Goal: Task Accomplishment & Management: Manage account settings

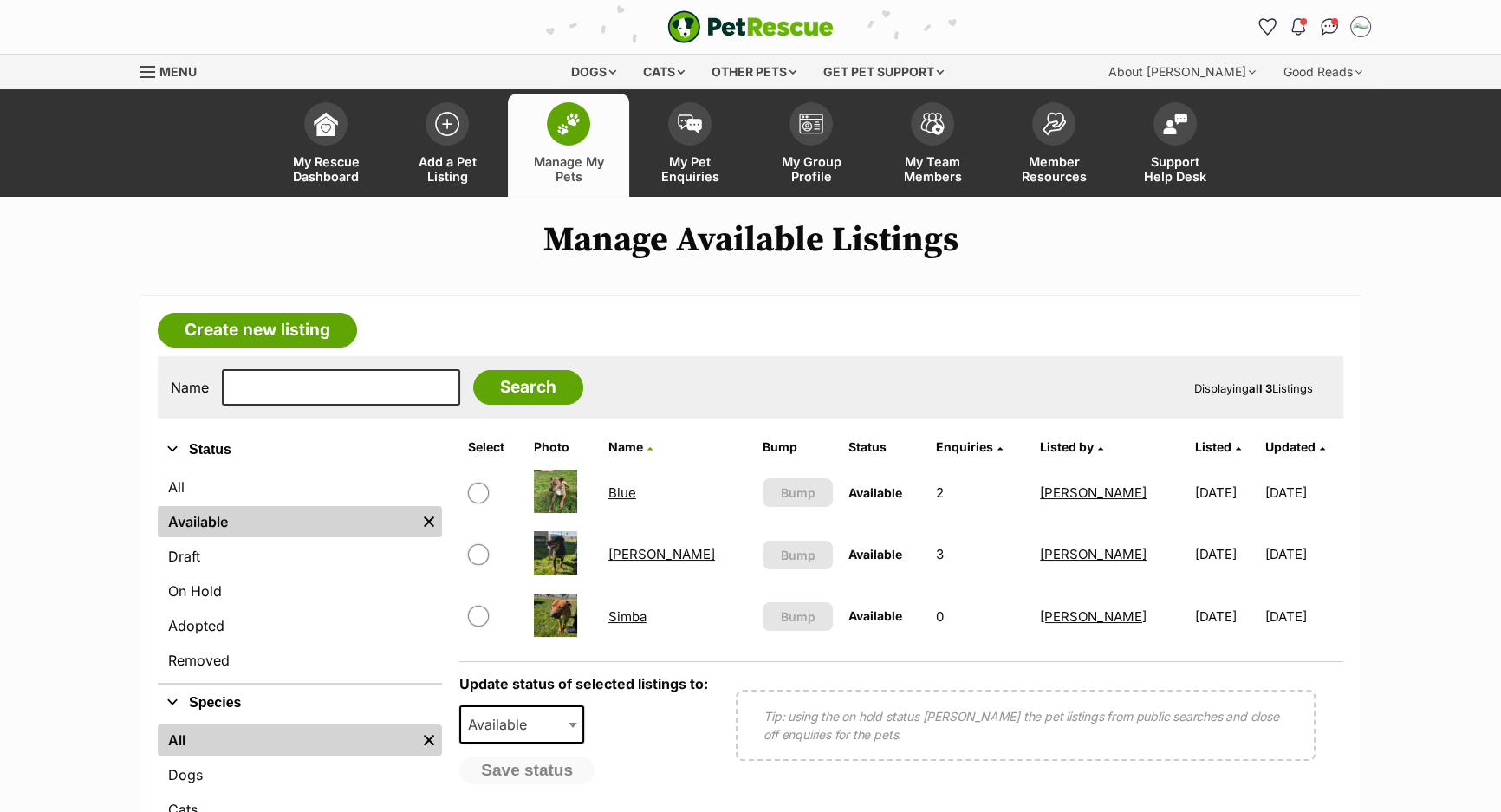
click at [636, 486] on link "Blue" at bounding box center [622, 492] width 28 height 17
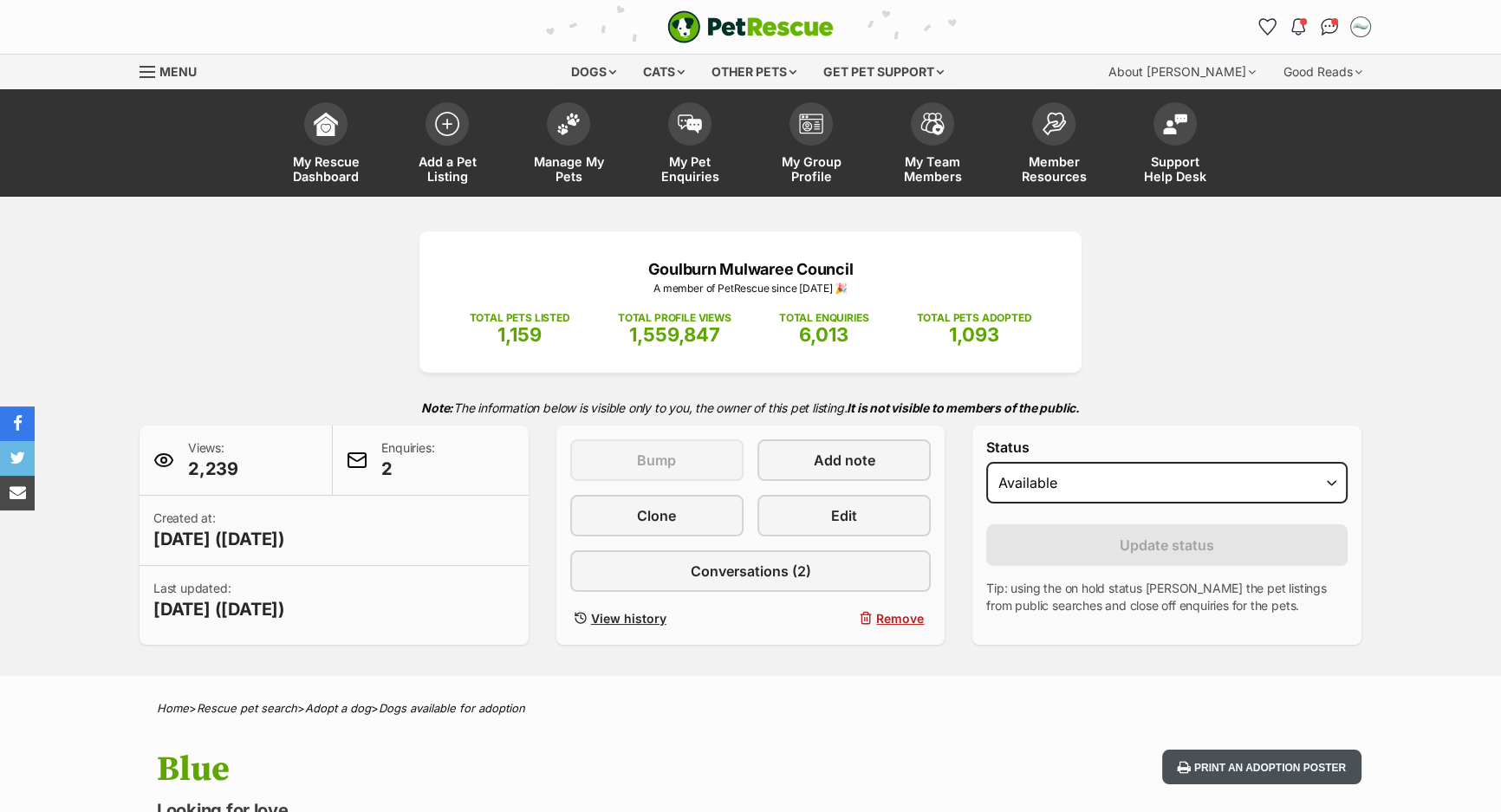
click at [1202, 749] on button "Print an adoption poster" at bounding box center [1262, 767] width 199 height 35
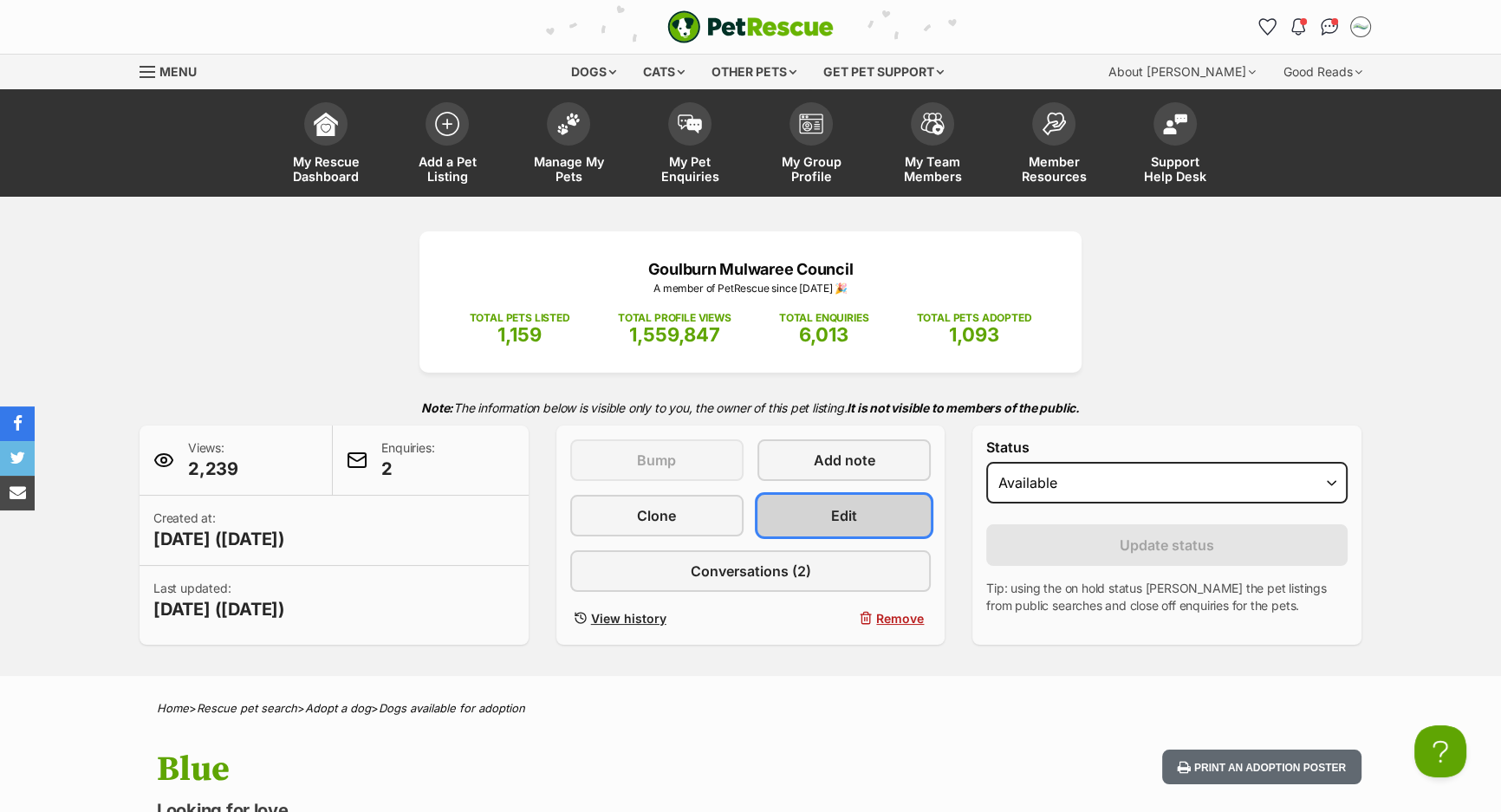
click at [834, 520] on span "Edit" at bounding box center [844, 515] width 26 height 21
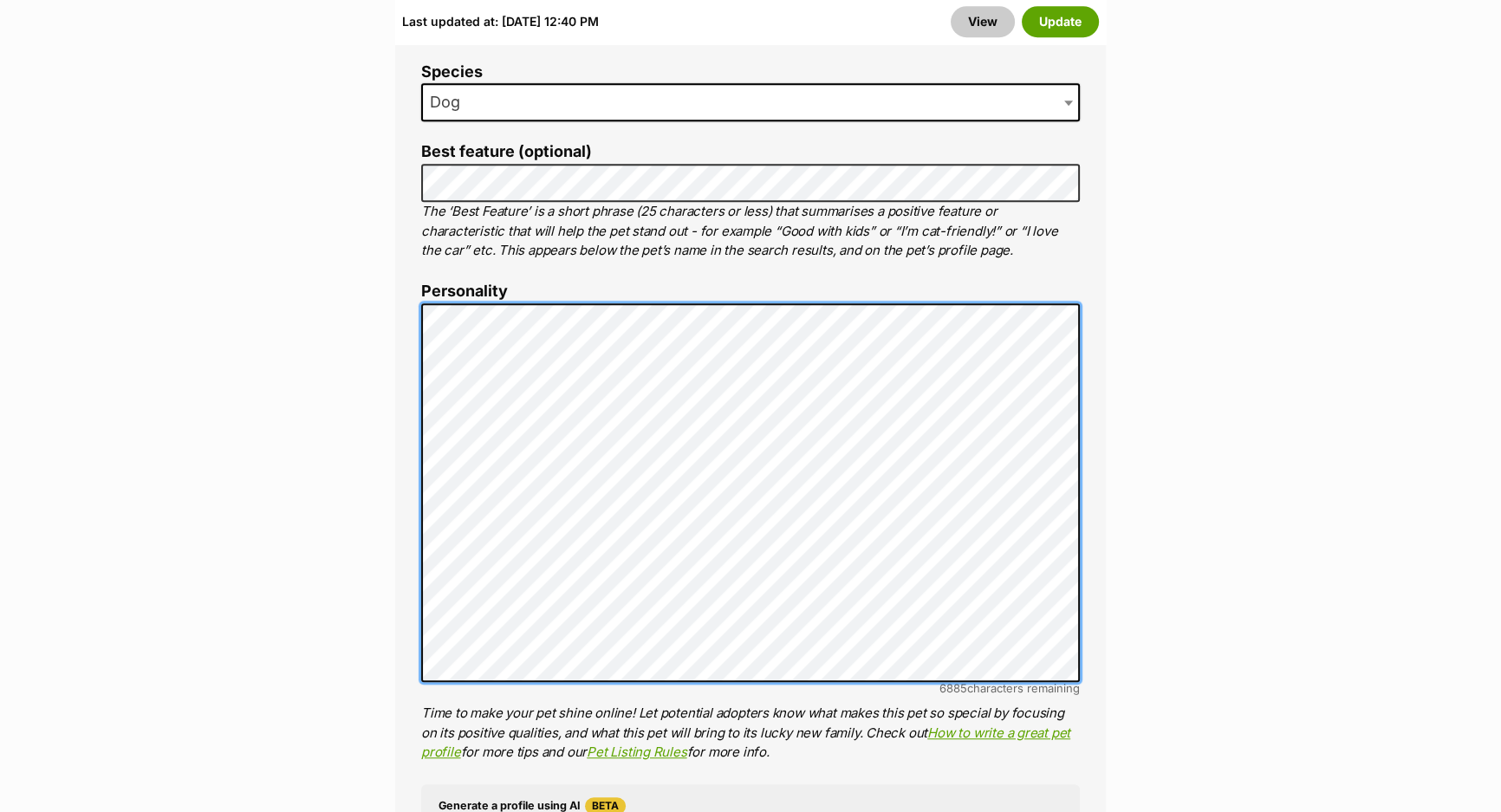
scroll to position [1102, 0]
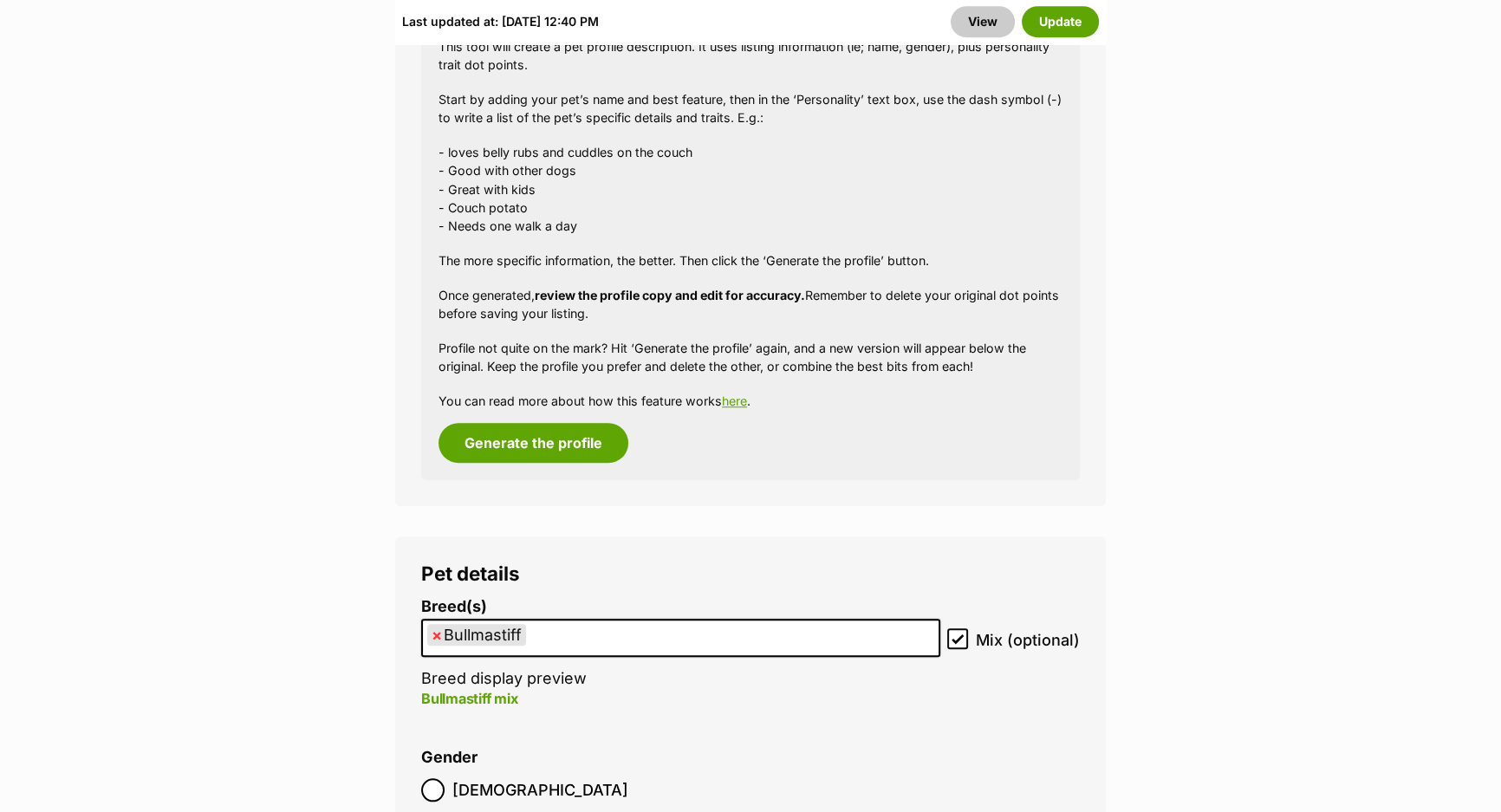
scroll to position [2284, 0]
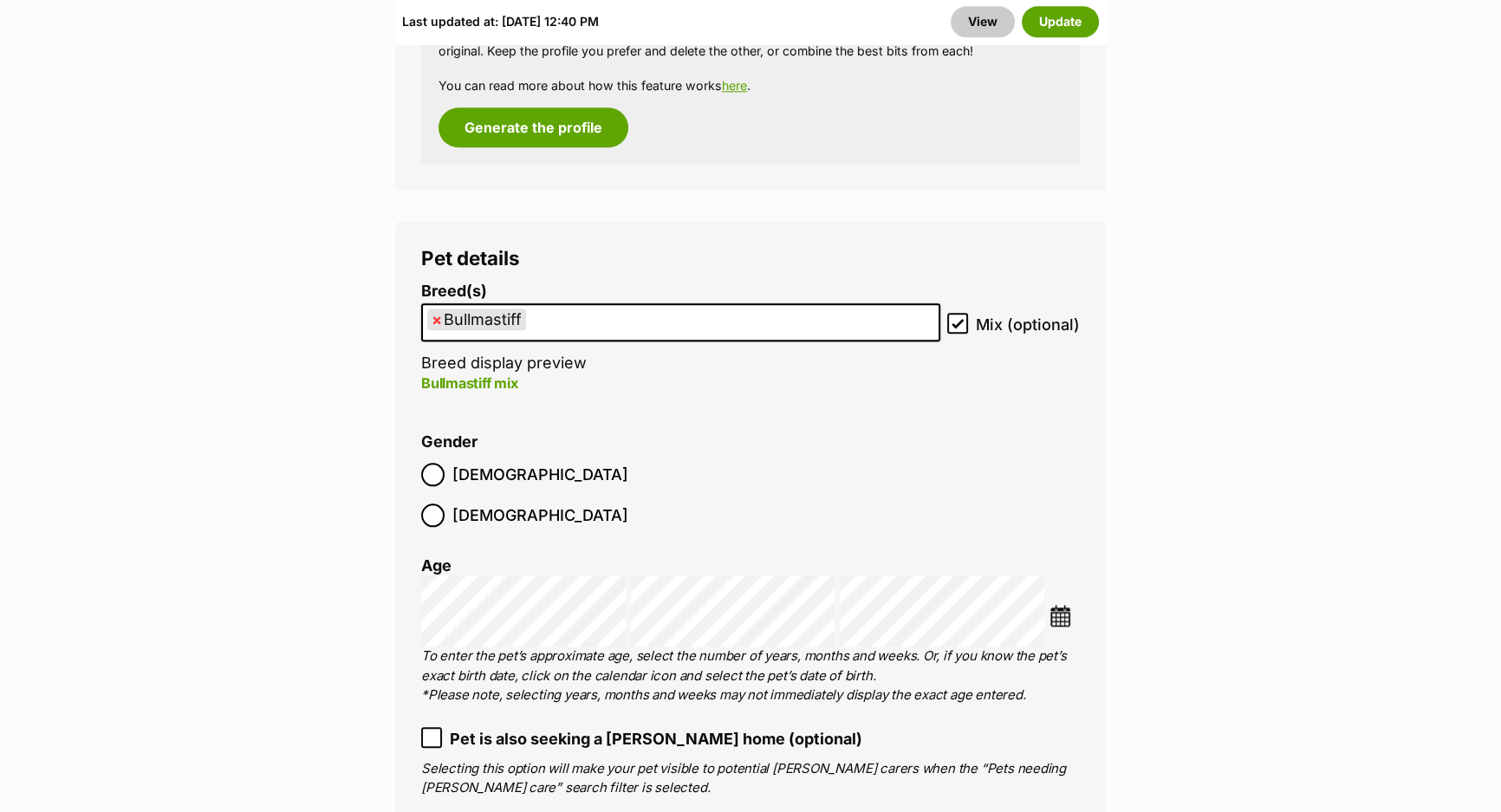
click at [455, 479] on span "Male" at bounding box center [540, 474] width 175 height 24
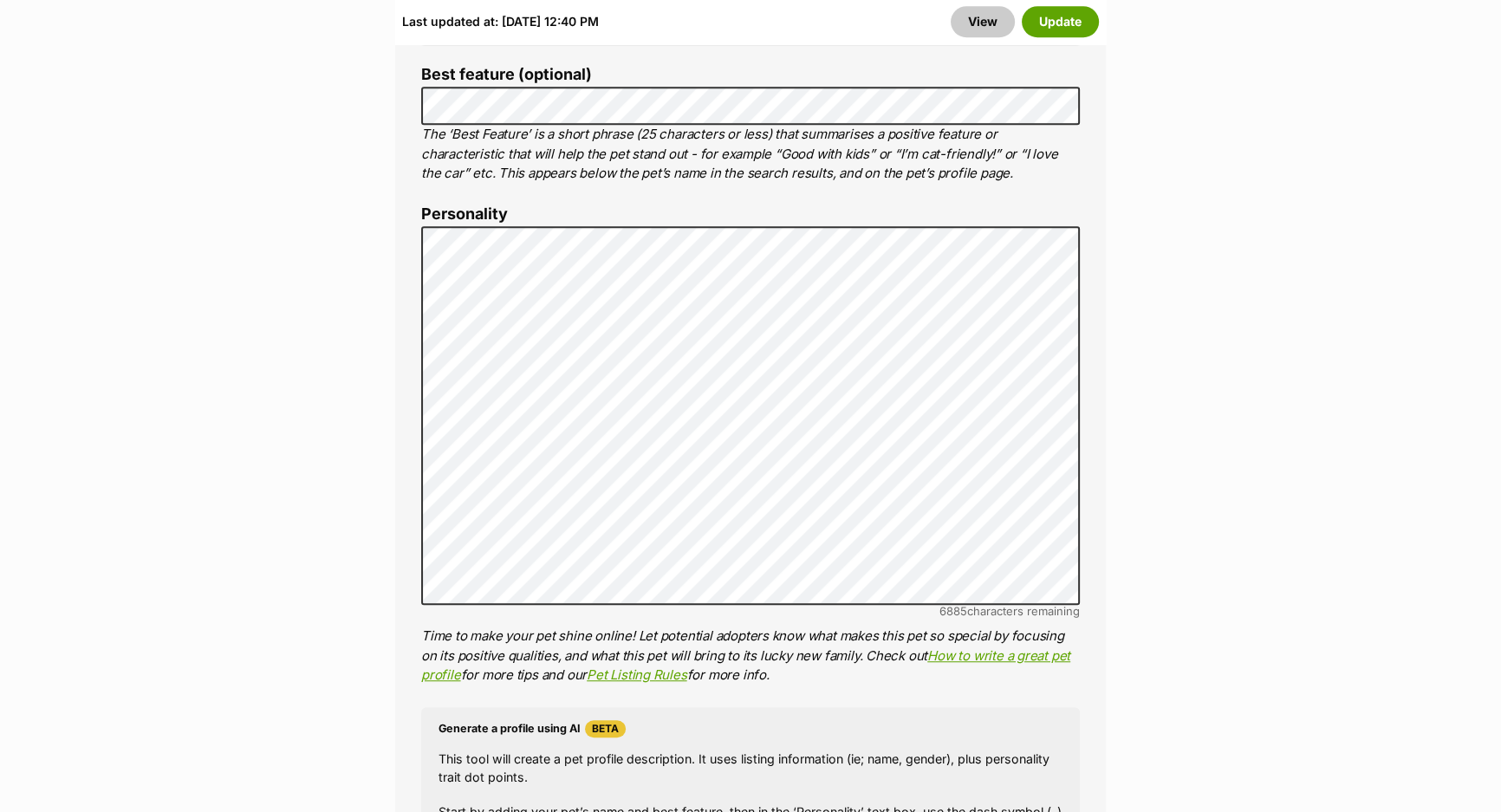
scroll to position [1102, 0]
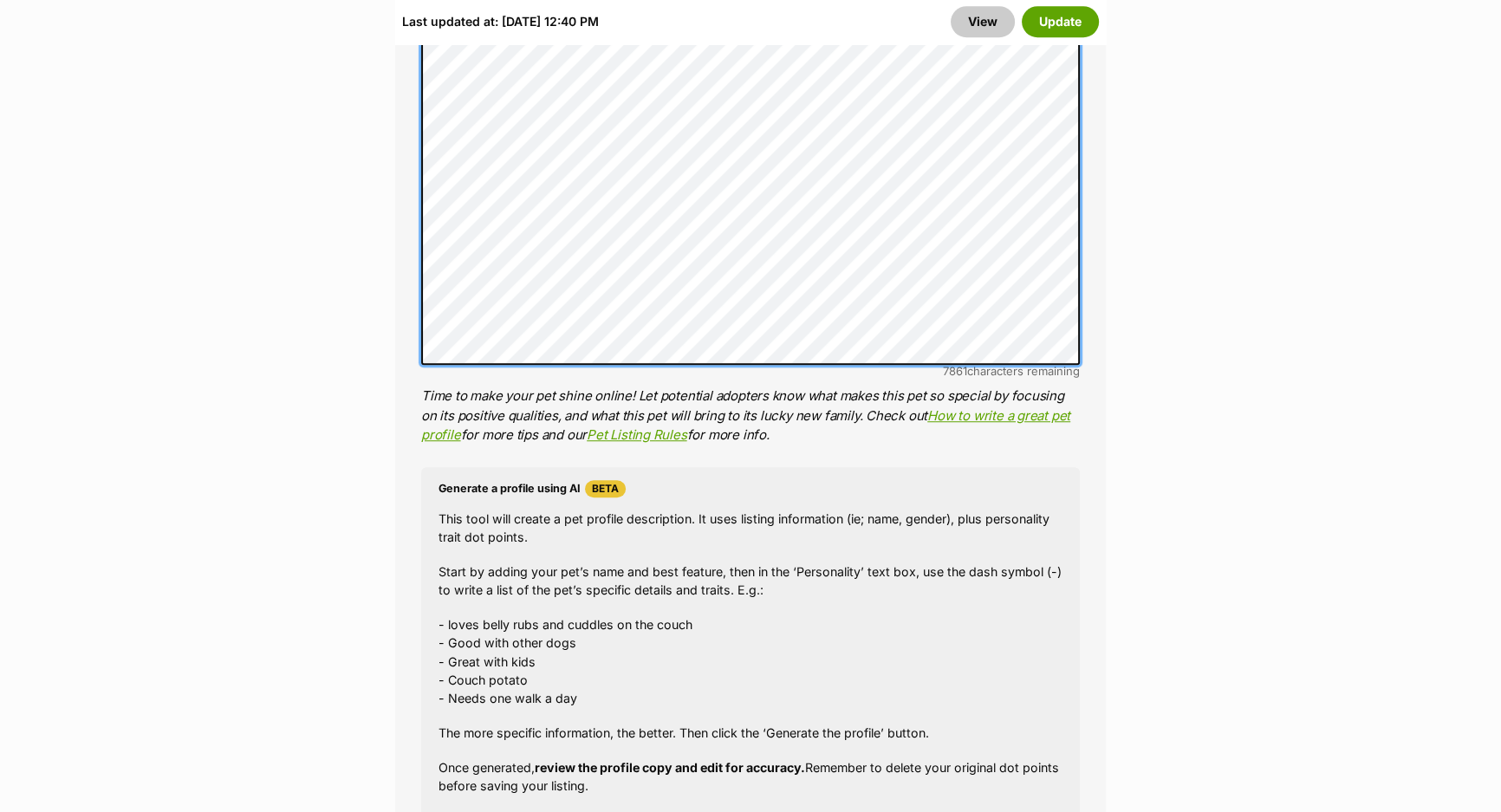
scroll to position [1654, 0]
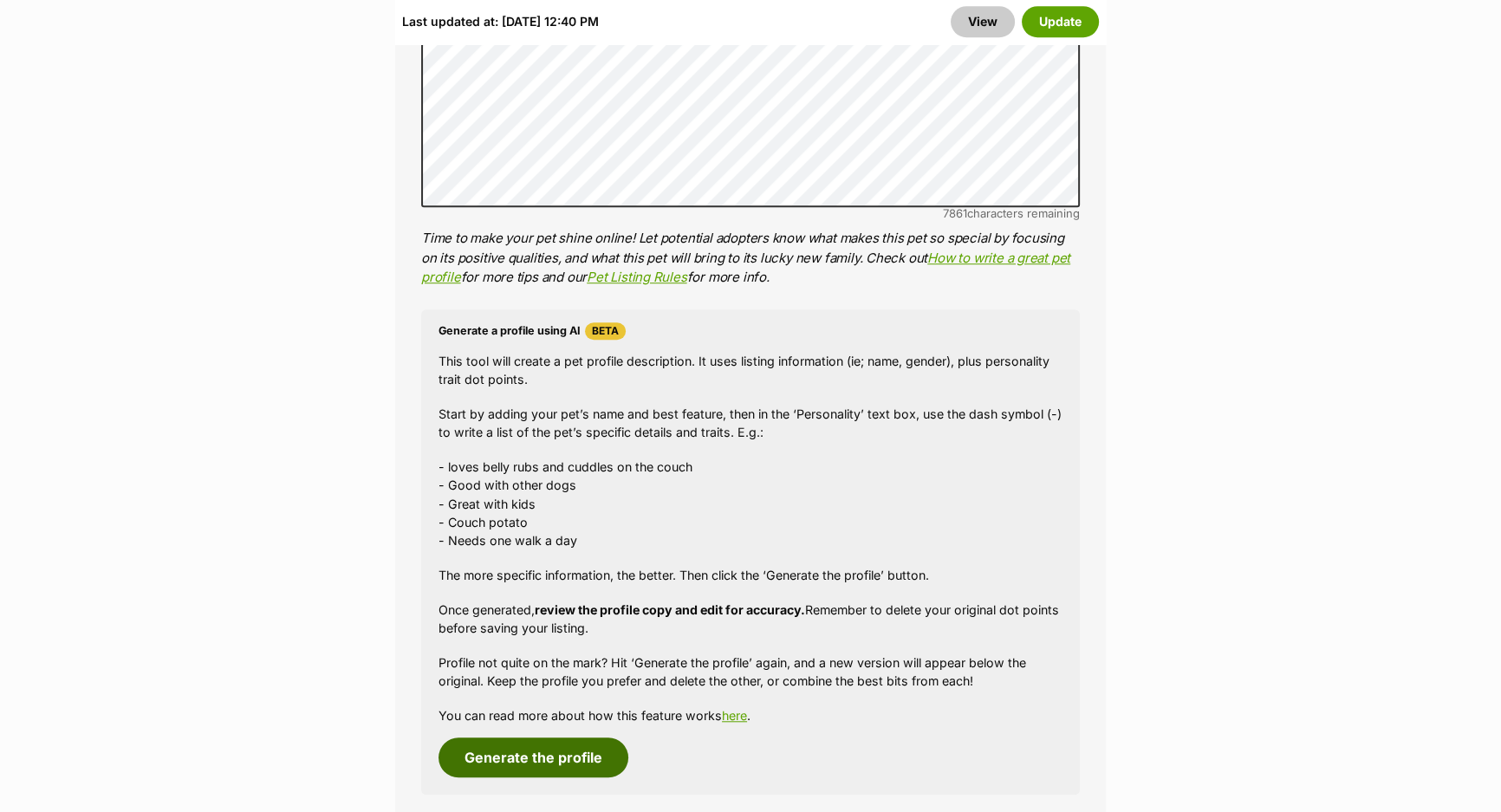
click at [583, 755] on button "Generate the profile" at bounding box center [533, 757] width 190 height 39
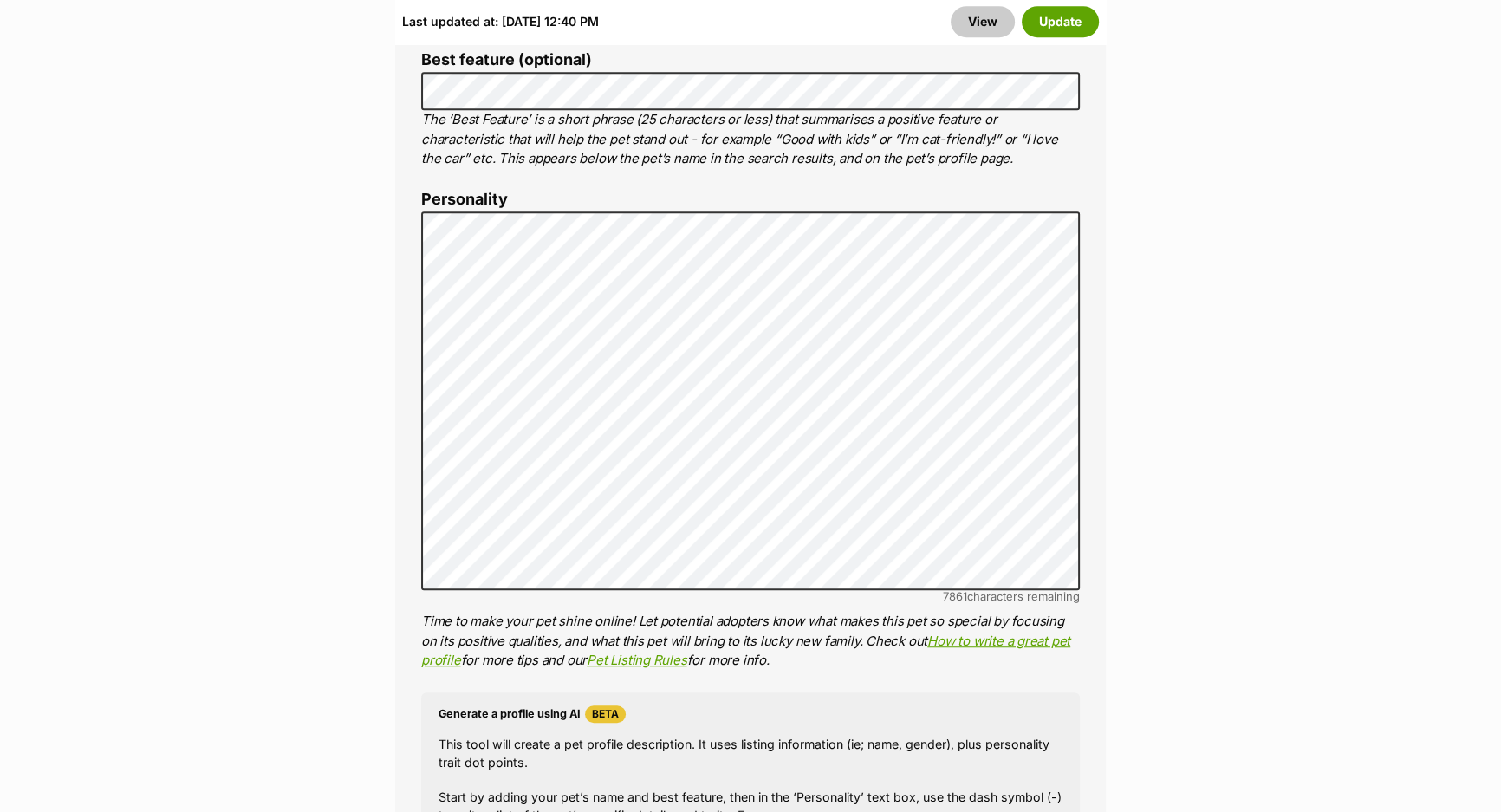
scroll to position [1265, 0]
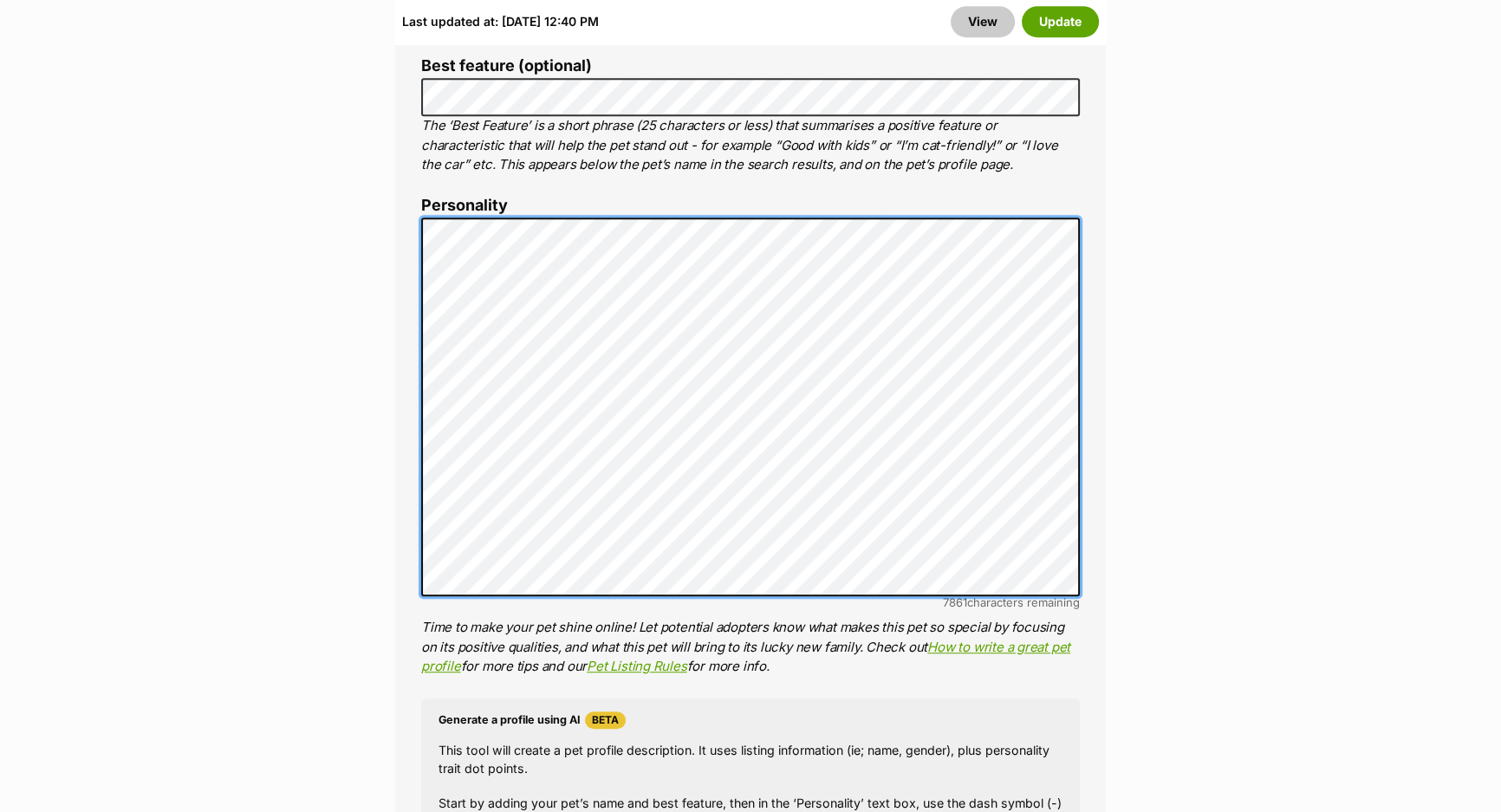
click at [404, 339] on div "About This Pet Name Henlo there, it looks like you might be using the pet name …" at bounding box center [750, 485] width 711 height 1451
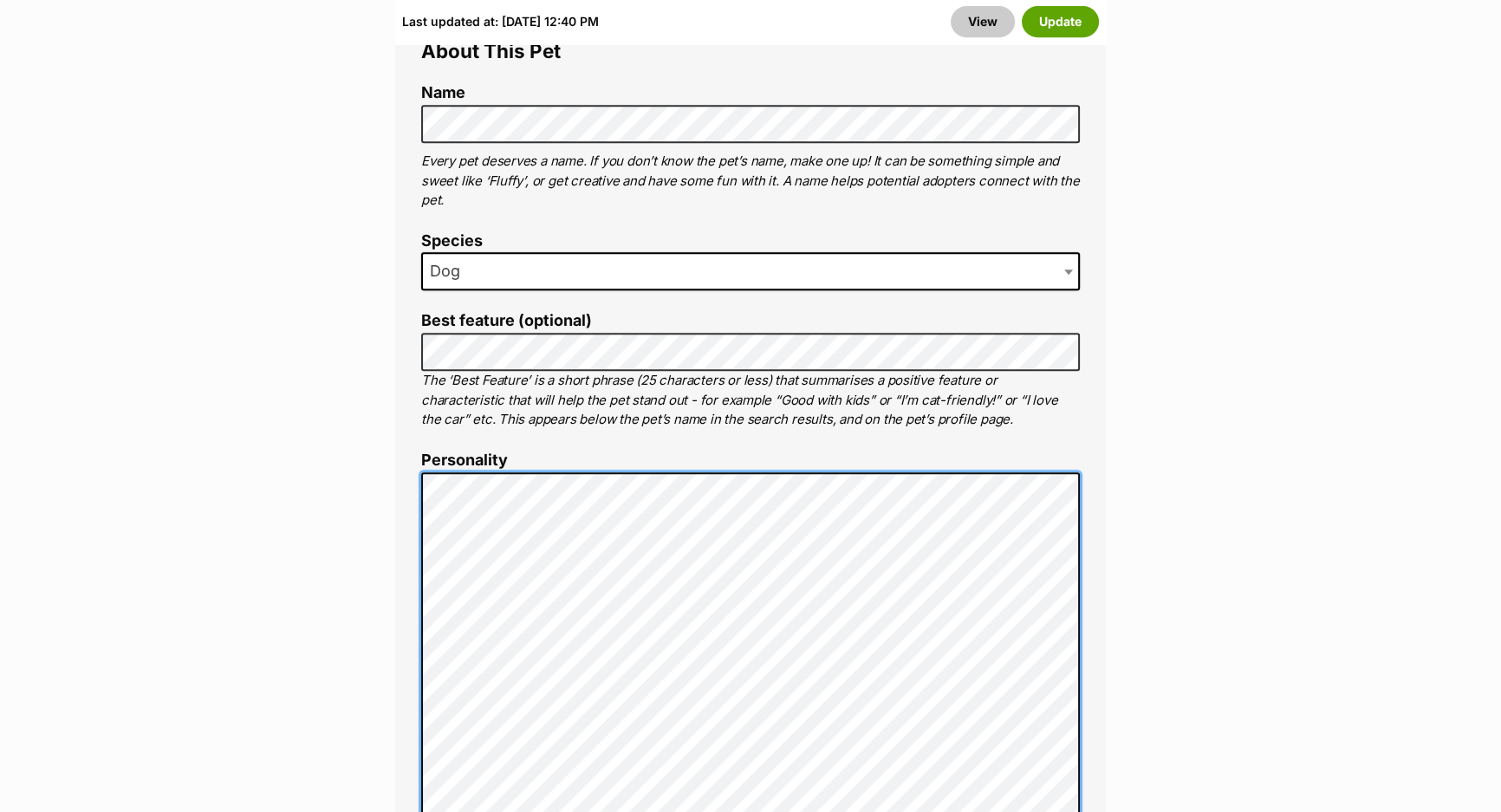
scroll to position [1108, 0]
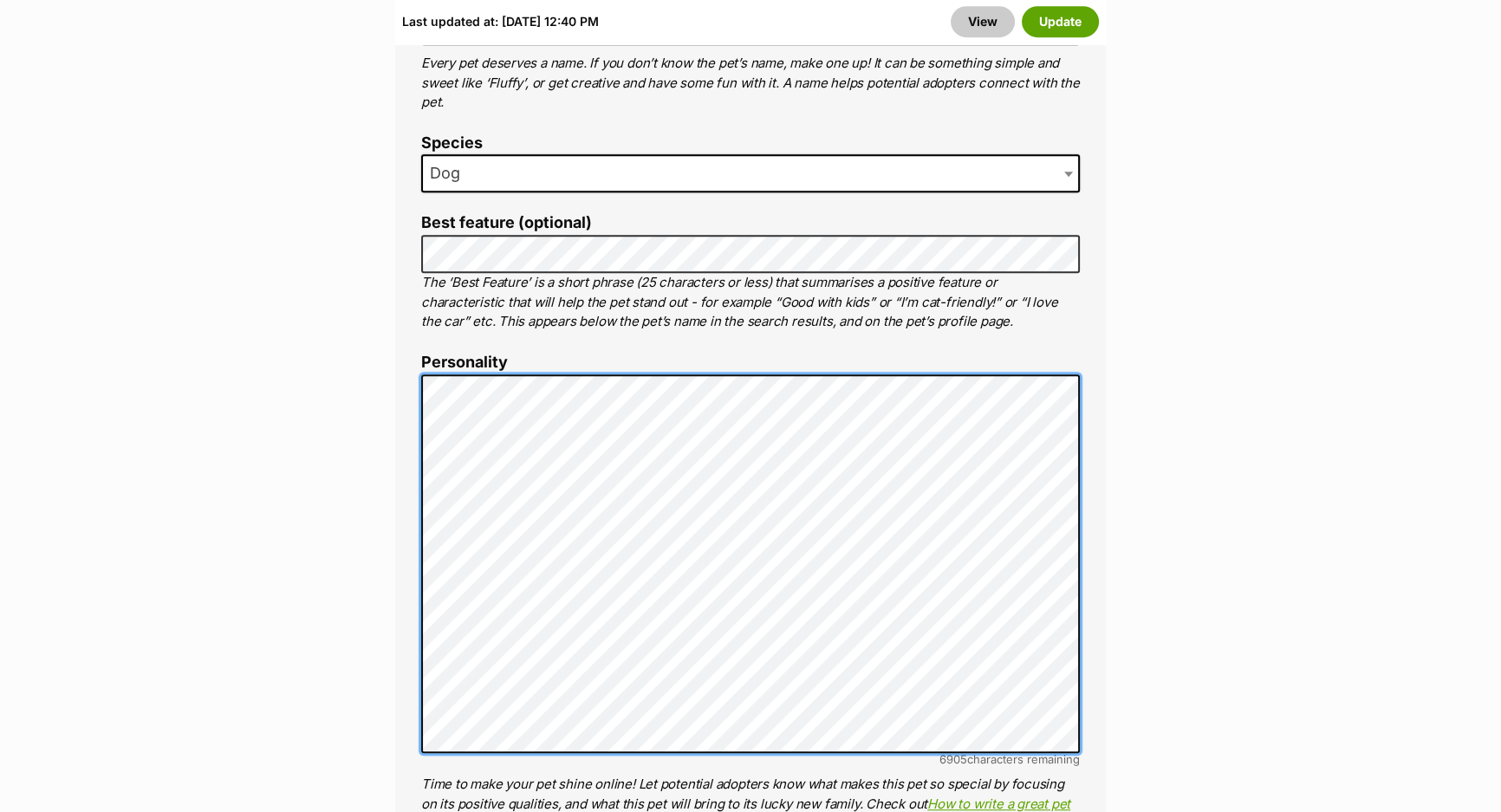
click at [411, 673] on div "About This Pet Name Henlo there, it looks like you might be using the pet name …" at bounding box center [750, 642] width 711 height 1451
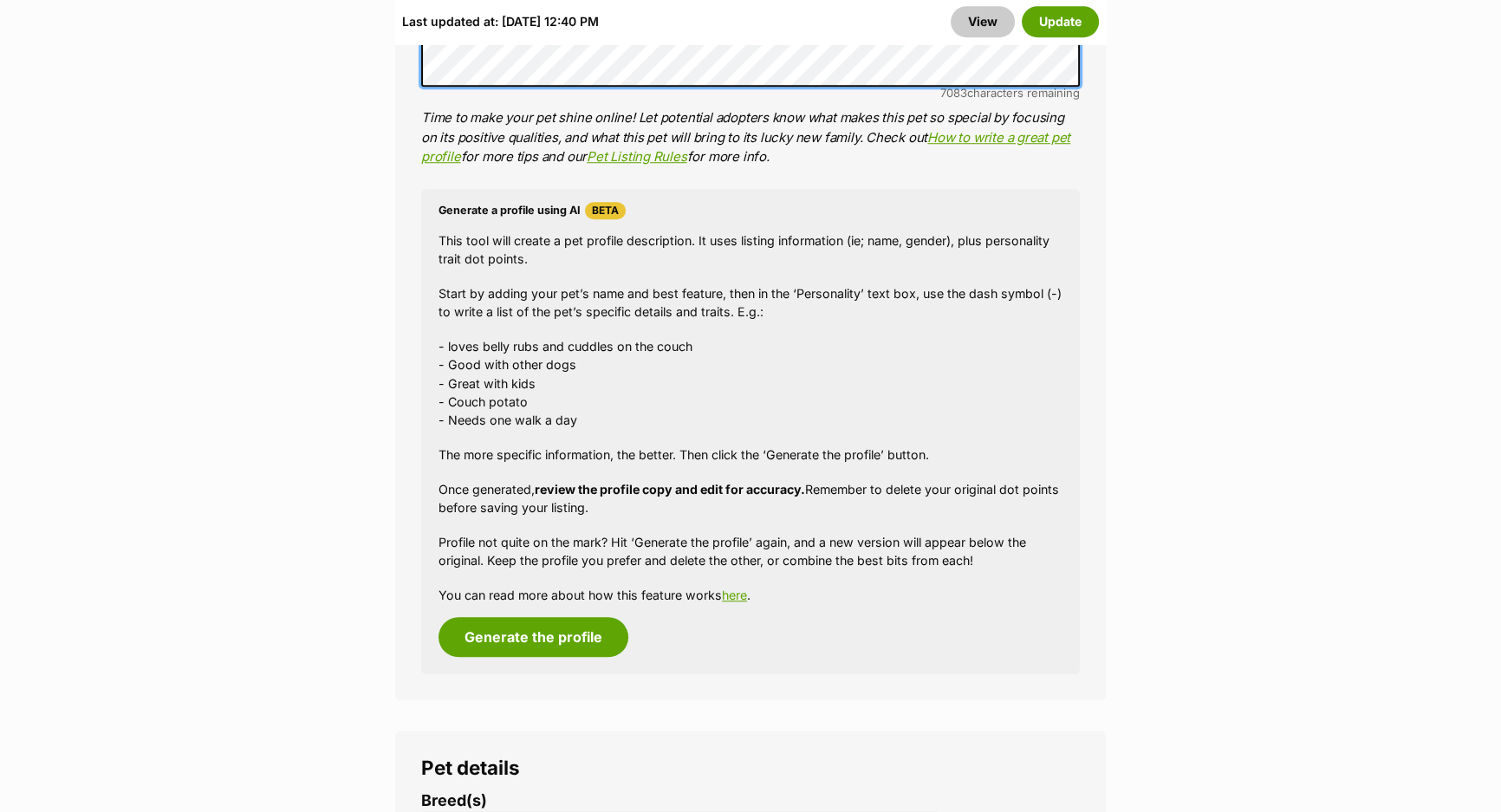
scroll to position [1817, 0]
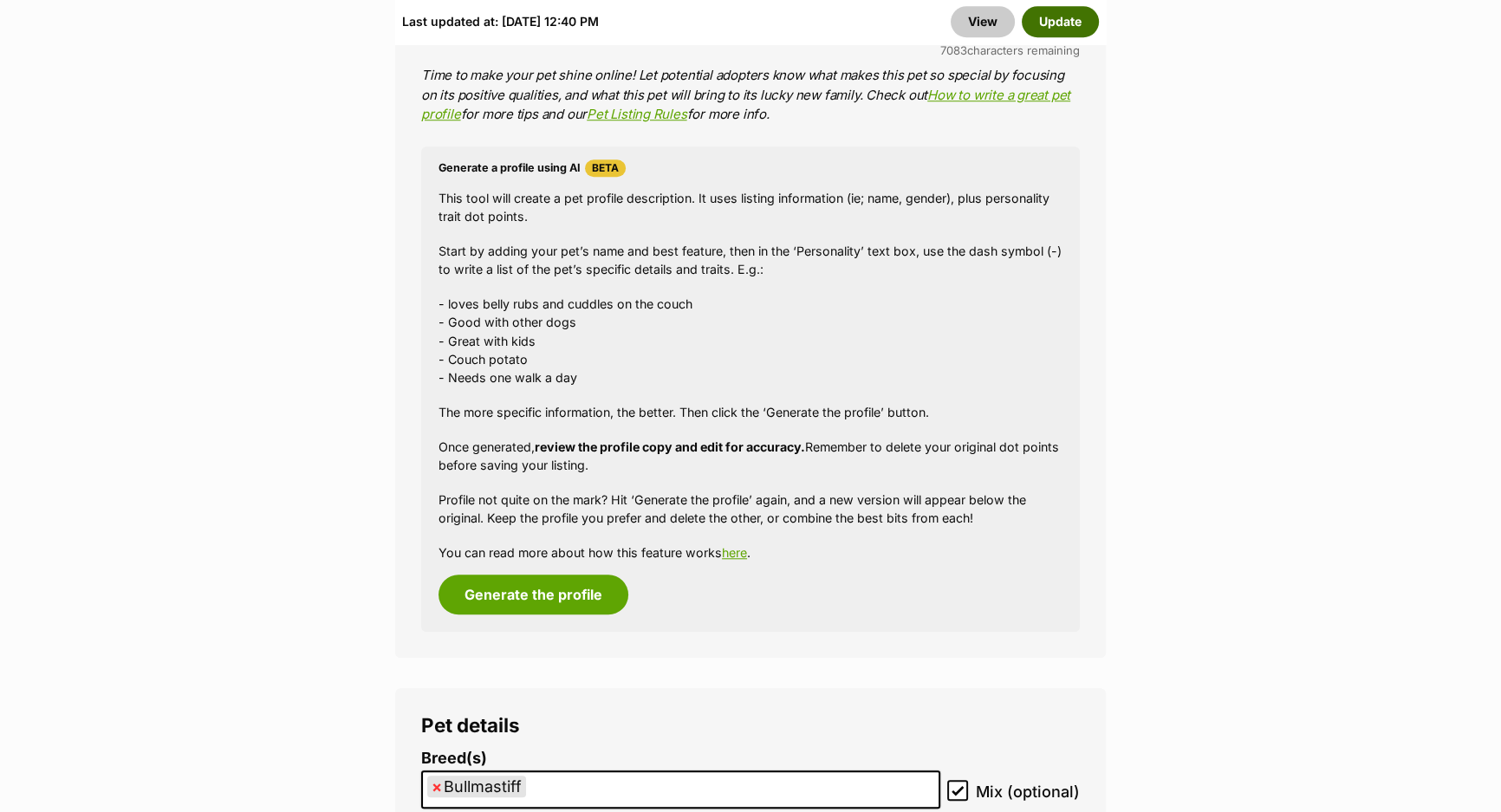
click at [1049, 25] on button "Update" at bounding box center [1060, 22] width 77 height 32
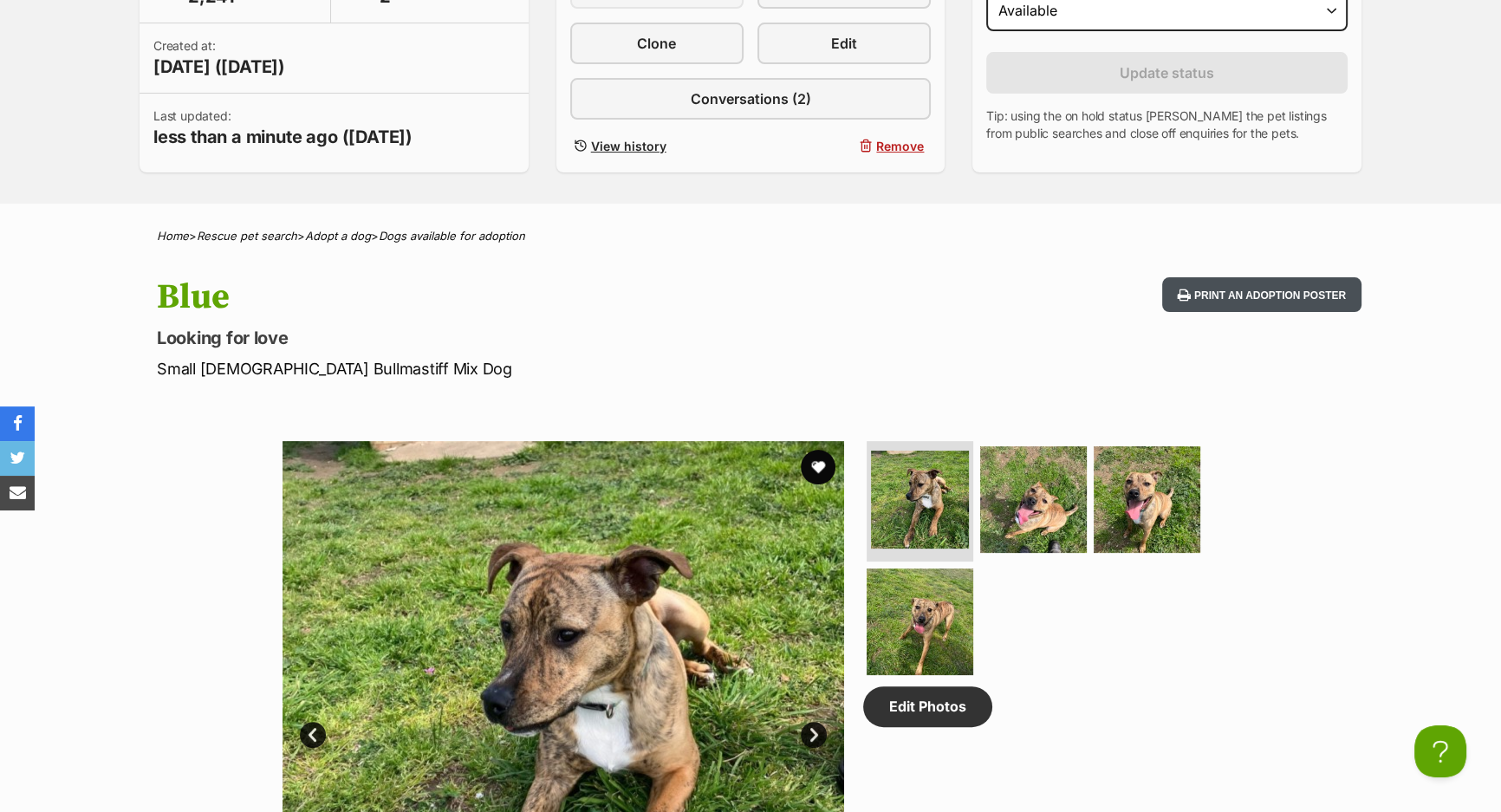
drag, startPoint x: 1284, startPoint y: 269, endPoint x: 1273, endPoint y: 284, distance: 18.6
click at [1273, 284] on button "Print an adoption poster" at bounding box center [1262, 295] width 199 height 35
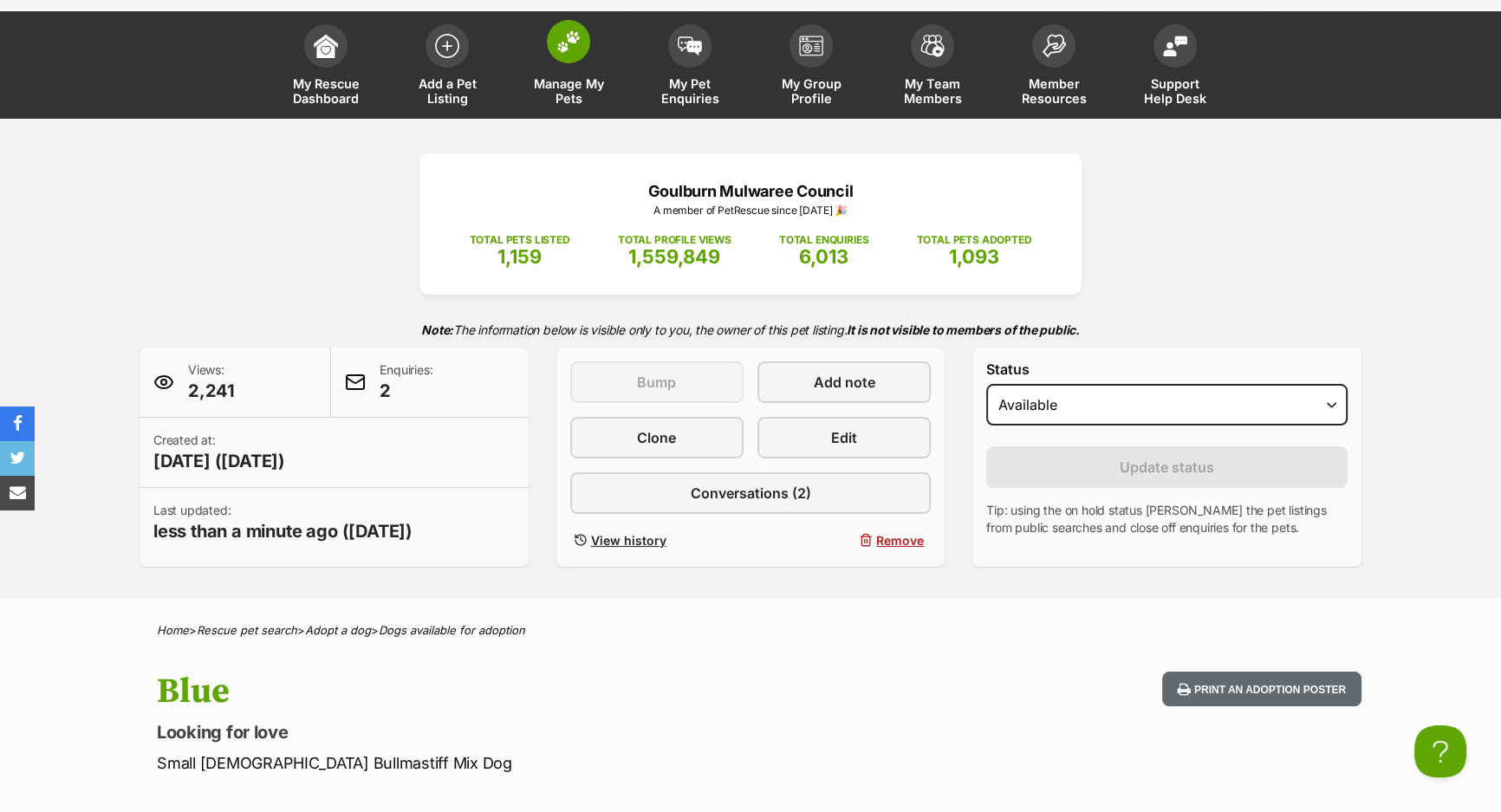
click at [556, 80] on span "Manage My Pets" at bounding box center [568, 91] width 78 height 30
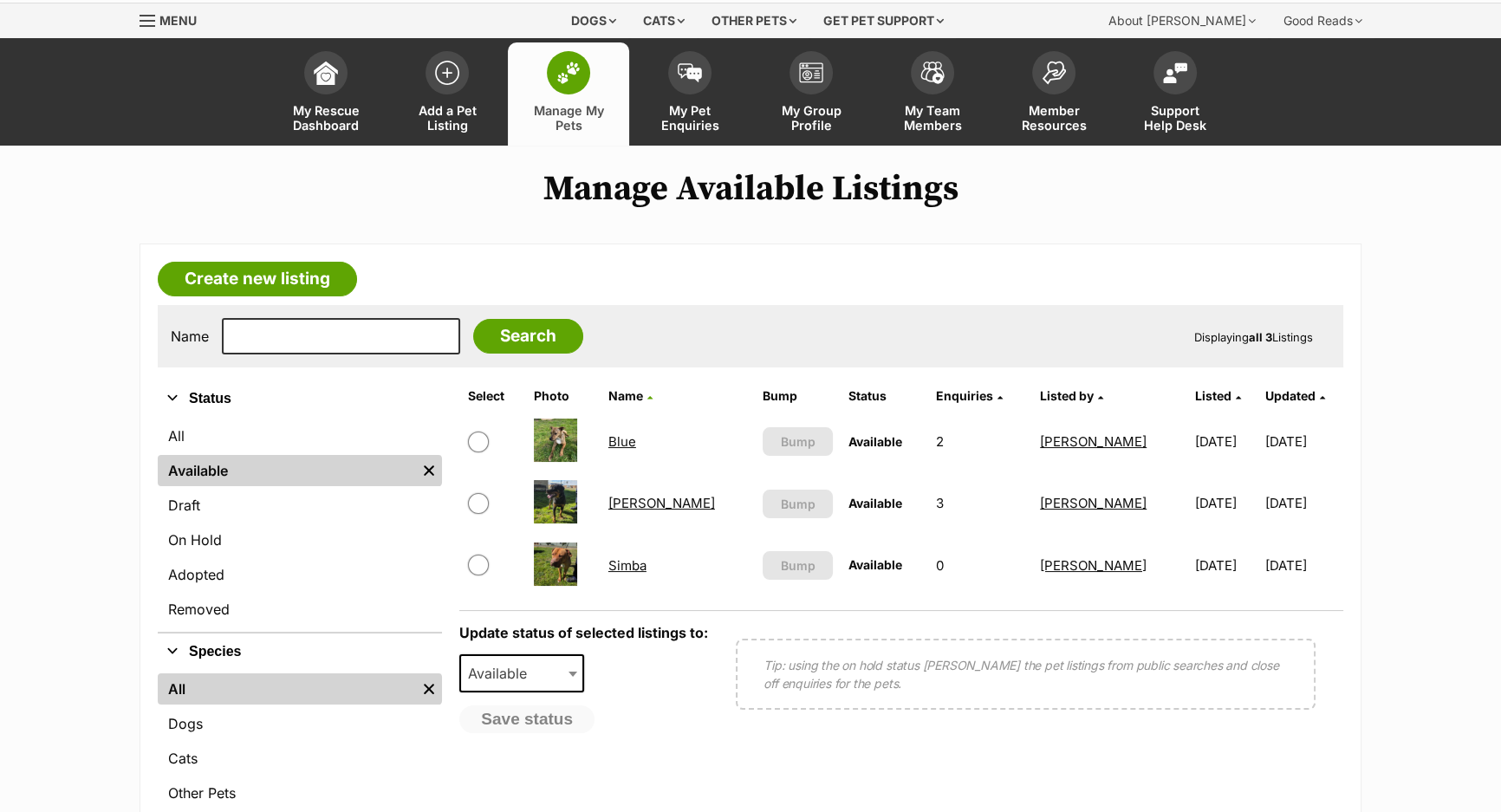
scroll to position [78, 0]
